Goal: Information Seeking & Learning: Check status

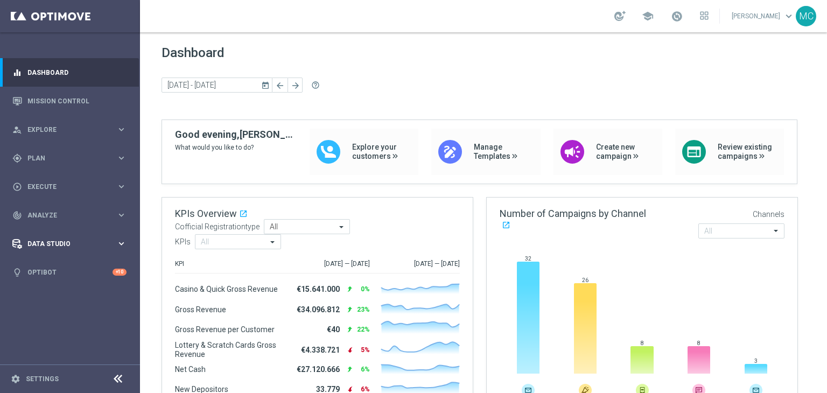
click at [70, 245] on span "Data Studio" at bounding box center [71, 244] width 89 height 6
click at [67, 243] on span "Data Studio" at bounding box center [71, 244] width 89 height 6
click at [67, 219] on div "track_changes Analyze" at bounding box center [64, 215] width 104 height 10
click at [57, 238] on link "Customer 360" at bounding box center [70, 237] width 84 height 9
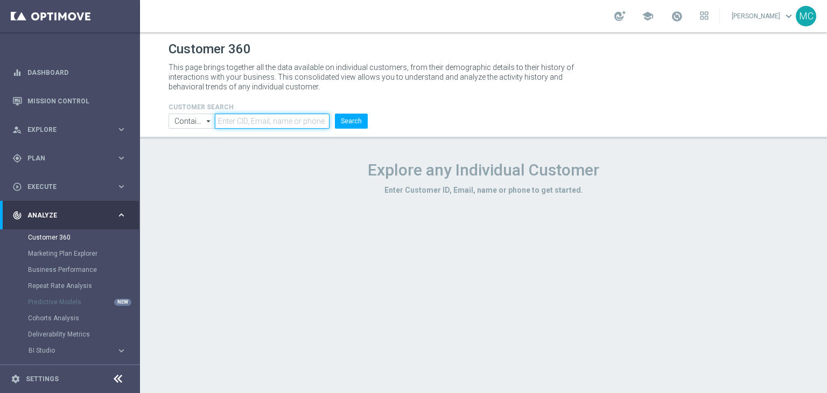
click at [237, 119] on input "text" at bounding box center [272, 121] width 115 height 15
type input "2158636"
click at [349, 122] on button "Search" at bounding box center [351, 121] width 33 height 15
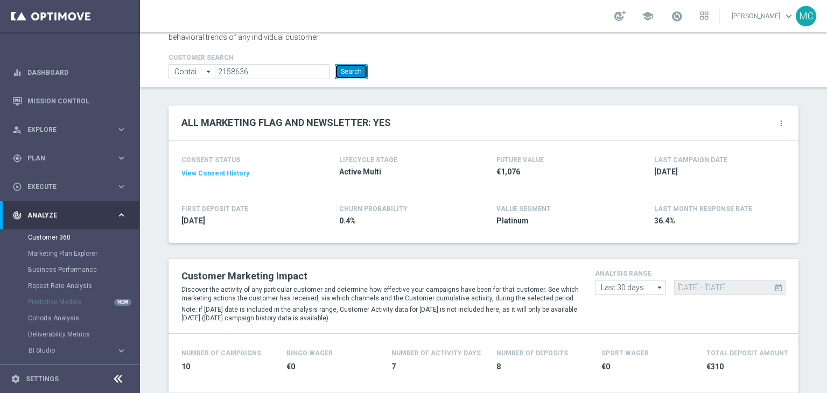
scroll to position [47, 0]
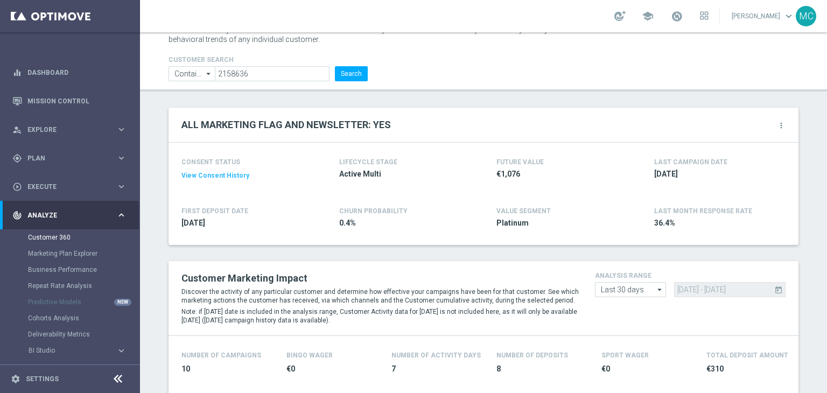
click at [777, 123] on icon "more_vert" at bounding box center [781, 125] width 9 height 9
click at [749, 138] on li "Change Attribute" at bounding box center [735, 143] width 91 height 16
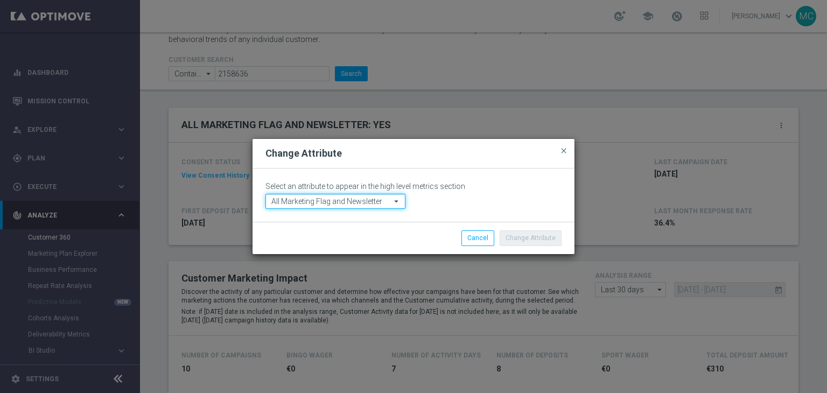
click at [389, 204] on input "All Marketing Flag and Newsletter" at bounding box center [335, 201] width 140 height 15
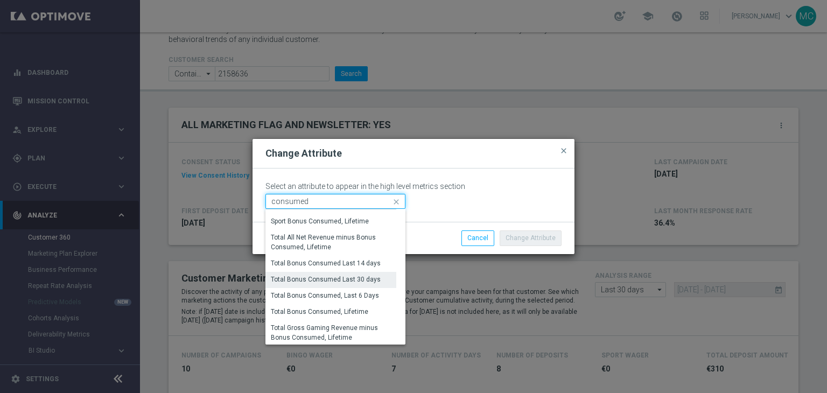
scroll to position [142, 0]
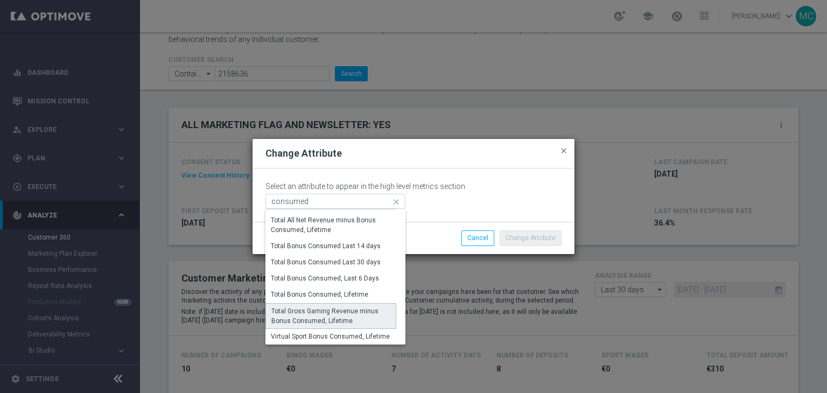
click at [360, 312] on div "Total Gross Gaming Revenue minus Bonus Consumed, Lifetime" at bounding box center [330, 315] width 119 height 19
type input "Total Gross Gaming Revenue minus Bonus Consumed, Lifetime"
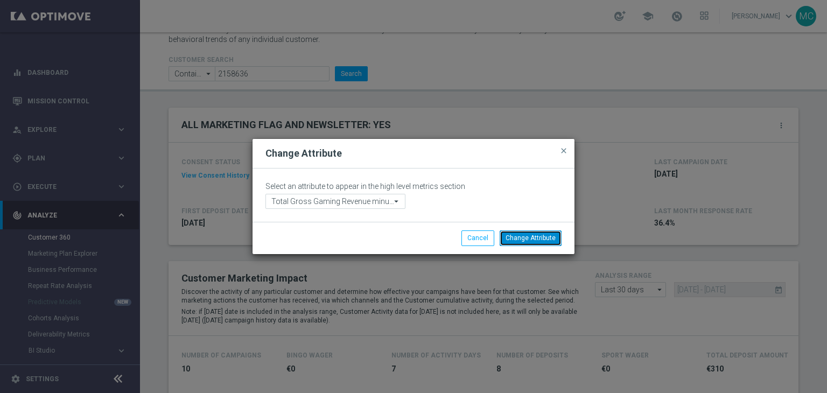
click at [517, 243] on button "Change Attribute" at bounding box center [530, 237] width 62 height 15
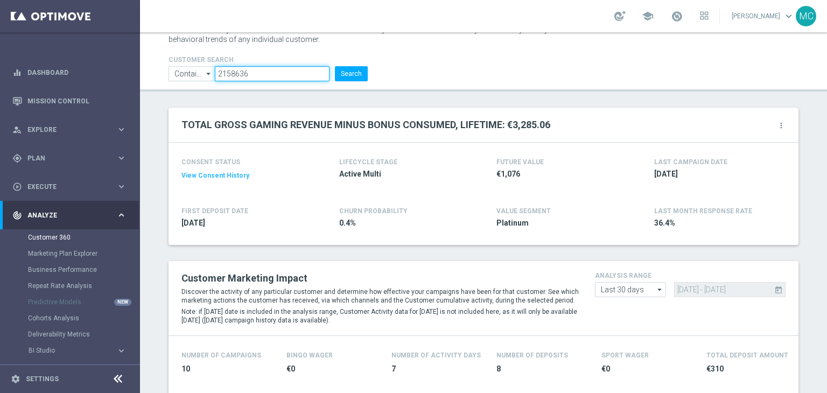
click at [268, 72] on input "2158636" at bounding box center [272, 73] width 115 height 15
type input "2616165"
click at [342, 71] on button "Search" at bounding box center [351, 73] width 33 height 15
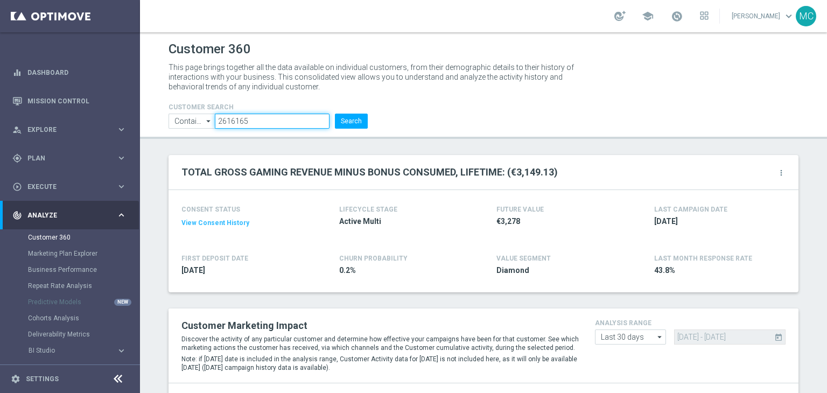
click at [286, 115] on input "2616165" at bounding box center [272, 121] width 115 height 15
click at [347, 121] on button "Search" at bounding box center [351, 121] width 33 height 15
click at [265, 121] on input "4046942" at bounding box center [272, 121] width 115 height 15
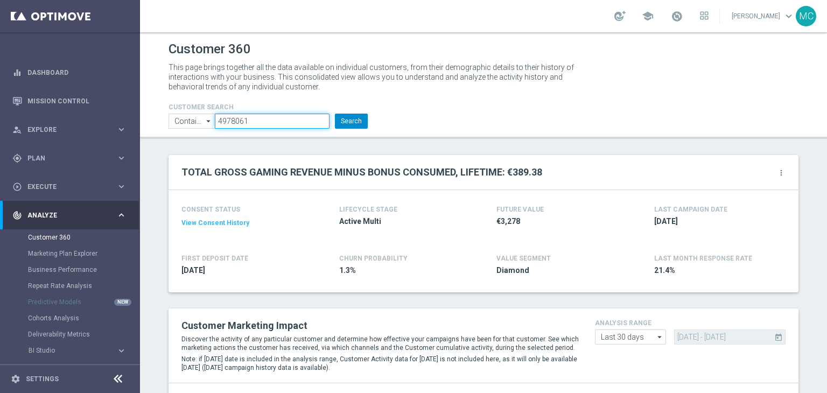
type input "4978061"
click at [341, 117] on button "Search" at bounding box center [351, 121] width 33 height 15
click at [777, 173] on icon "more_vert" at bounding box center [781, 172] width 9 height 9
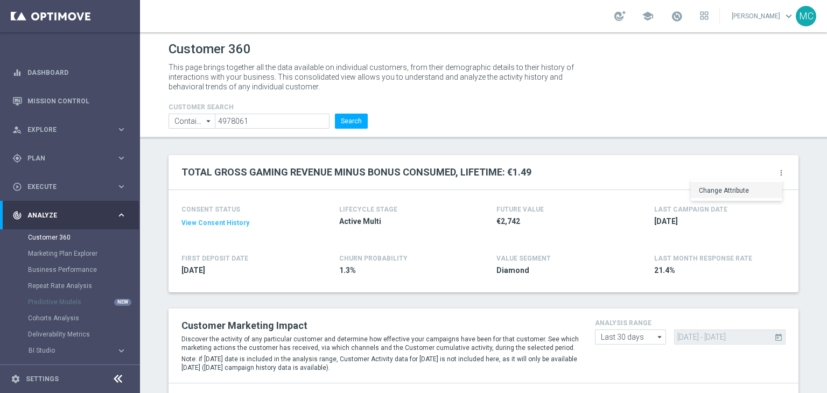
click at [724, 186] on li "Change Attribute" at bounding box center [735, 190] width 91 height 16
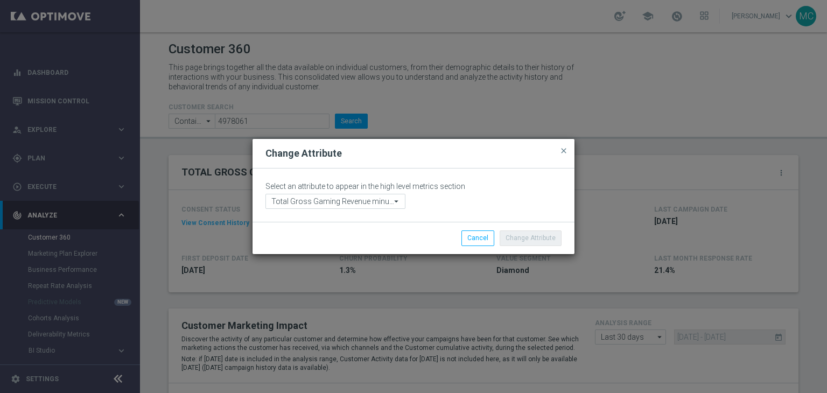
click at [391, 202] on icon "arrow_drop_down" at bounding box center [396, 201] width 11 height 14
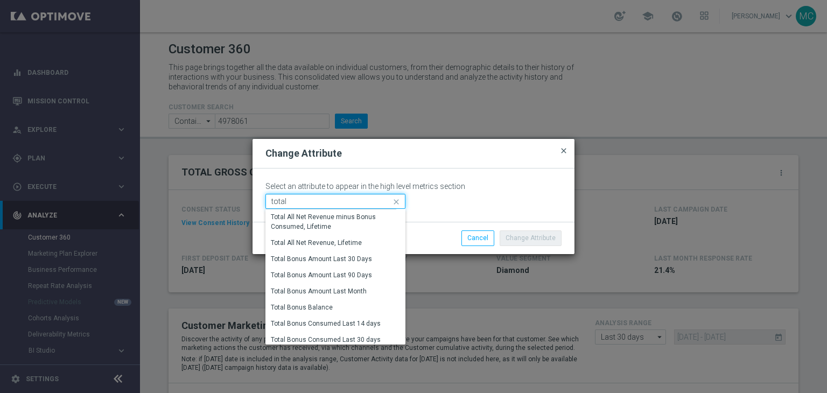
type input "total"
click at [560, 151] on span "close" at bounding box center [563, 150] width 9 height 9
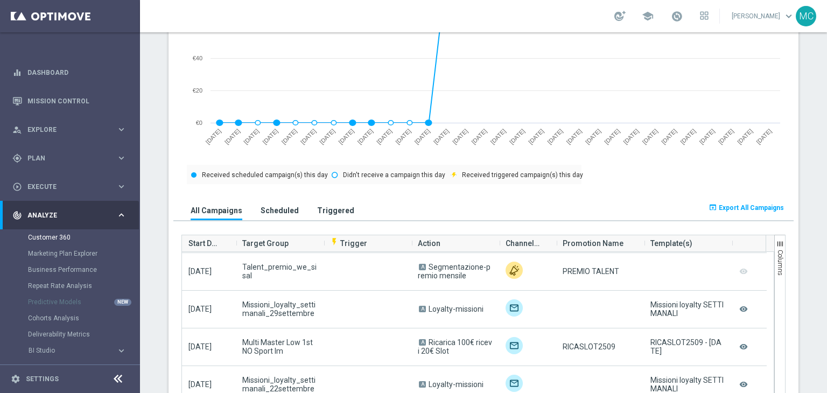
scroll to position [639, 0]
